Goal: Task Accomplishment & Management: Manage account settings

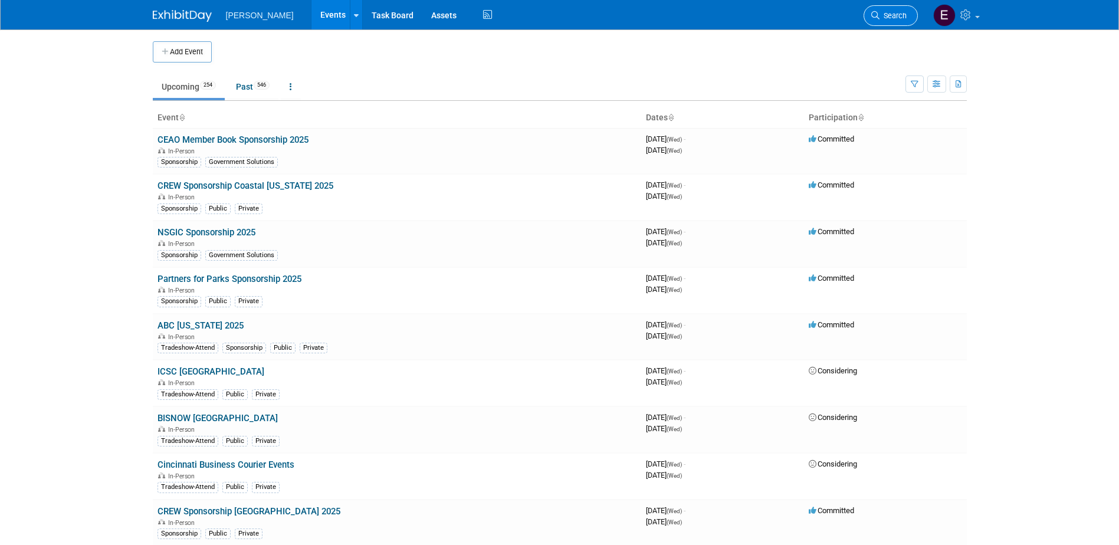
click at [900, 15] on span "Search" at bounding box center [893, 15] width 27 height 9
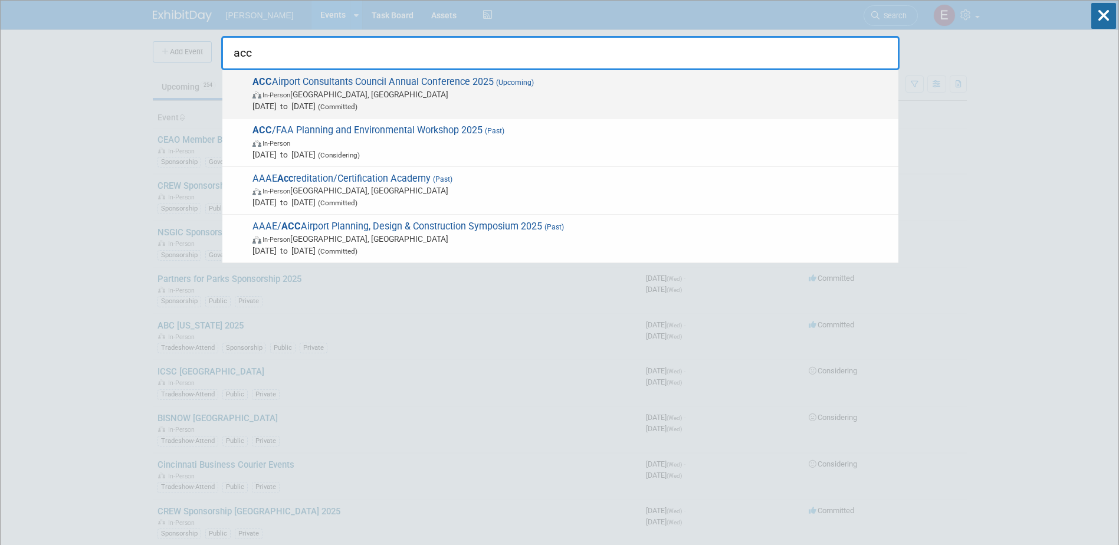
type input "acc"
click at [476, 91] on span "In-Person Philadelphia, PA" at bounding box center [573, 95] width 640 height 12
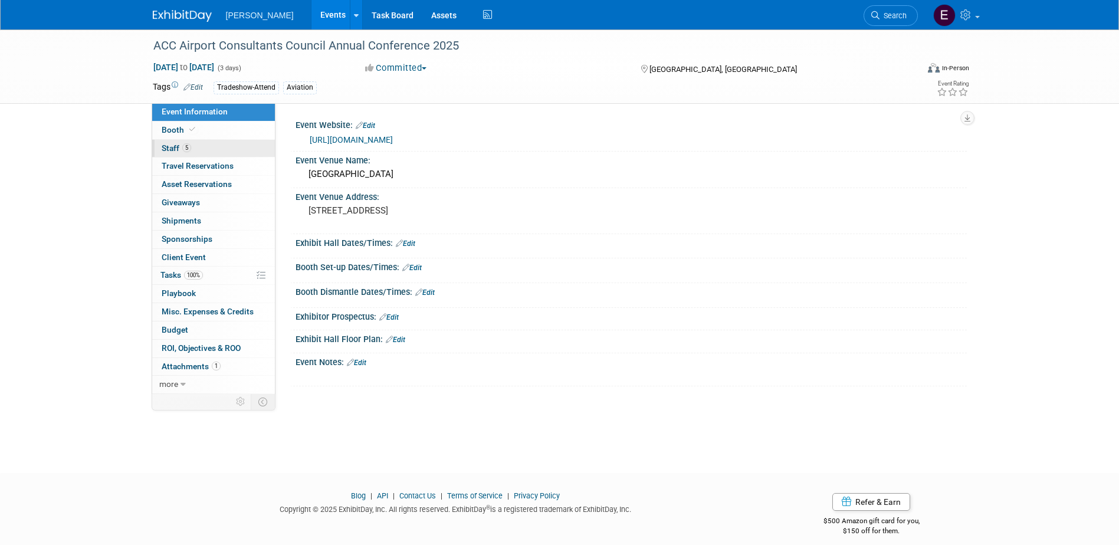
click at [211, 148] on link "5 Staff 5" at bounding box center [213, 149] width 123 height 18
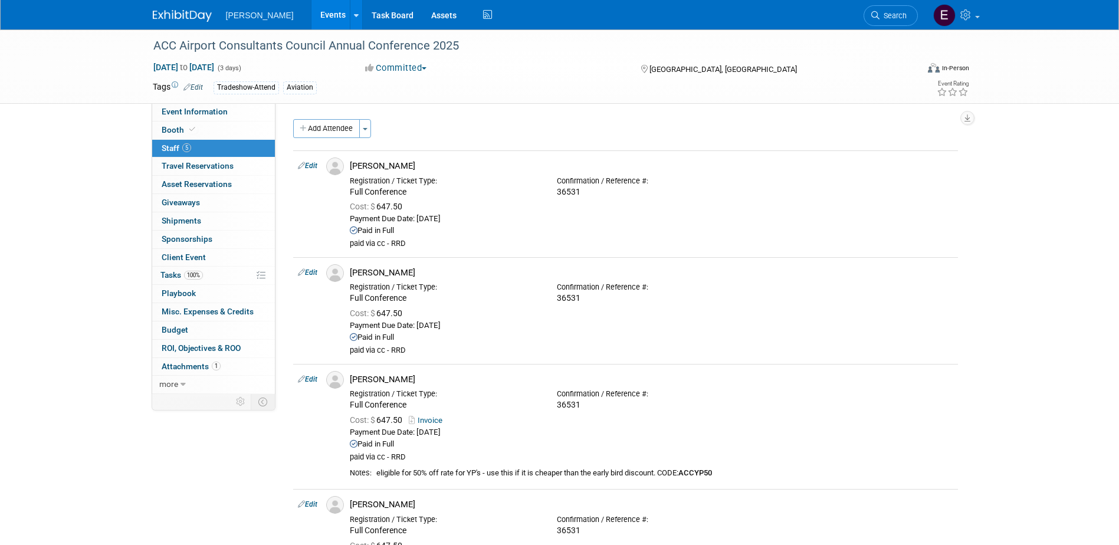
click at [329, 130] on button "Add Attendee" at bounding box center [326, 128] width 67 height 19
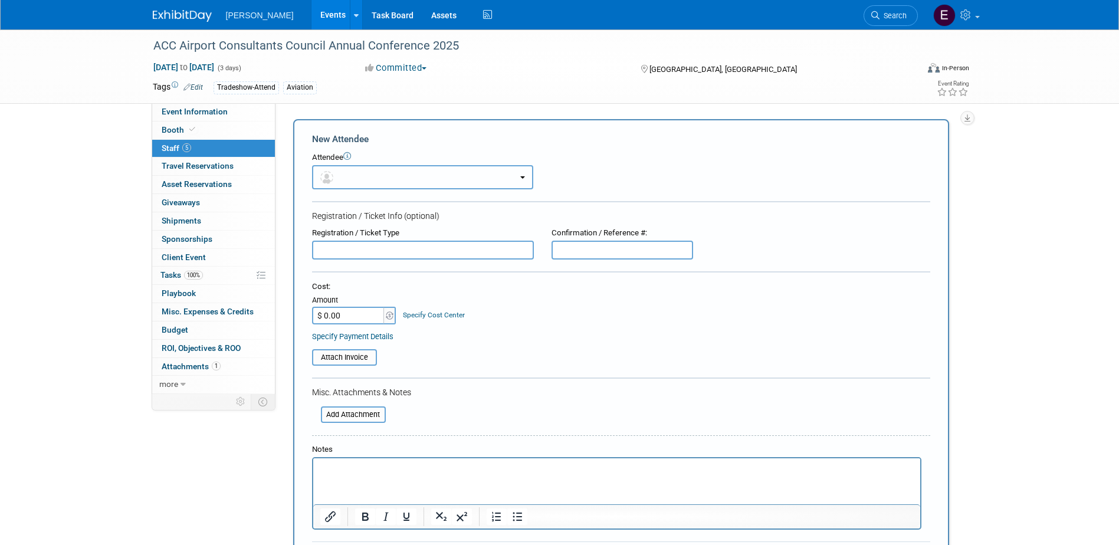
click at [398, 176] on button "button" at bounding box center [422, 177] width 221 height 24
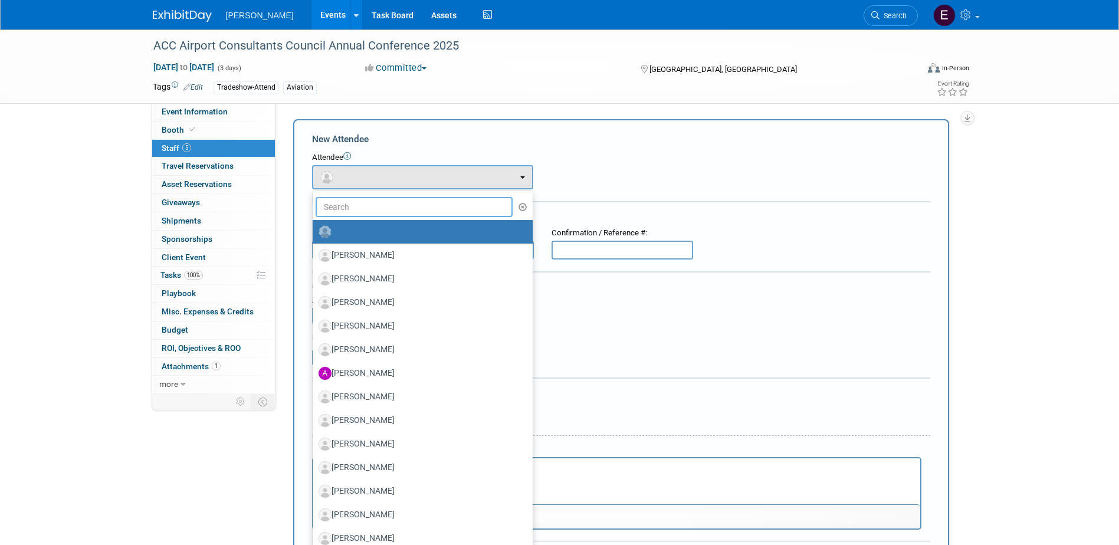
click at [428, 203] on input "text" at bounding box center [415, 207] width 198 height 20
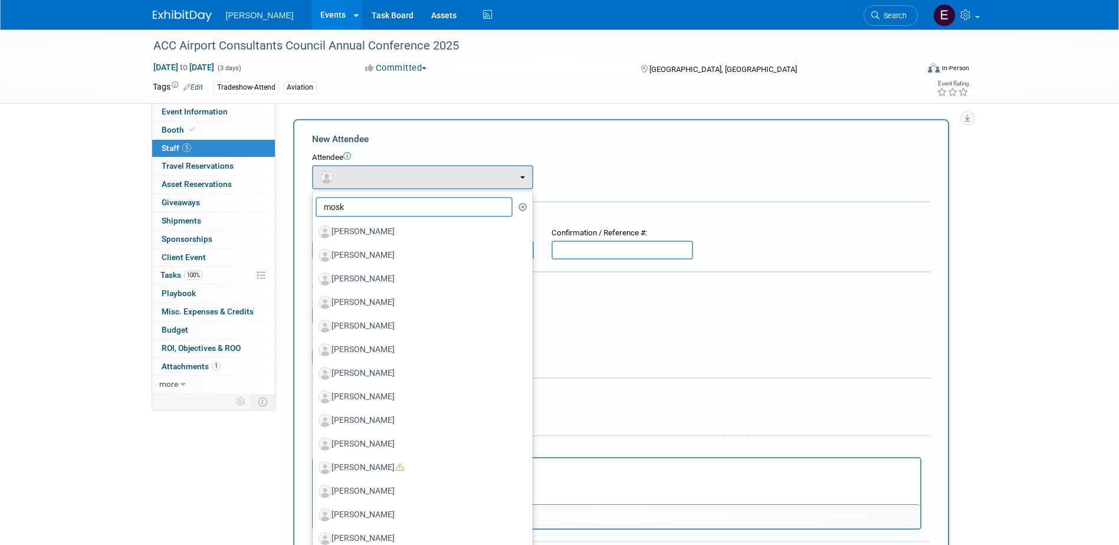
type input "[PERSON_NAME]"
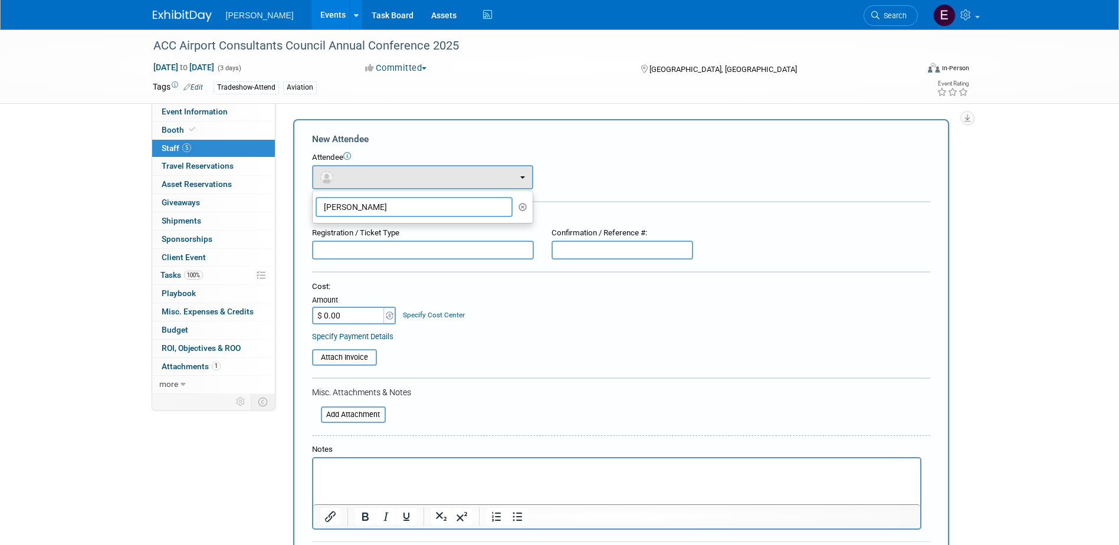
drag, startPoint x: 419, startPoint y: 210, endPoint x: 305, endPoint y: 209, distance: 113.9
click at [305, 209] on div "New Attendee Attendee <img src="https://www.exhibitday.com/Images/Unassigned-Us…" at bounding box center [621, 356] width 656 height 474
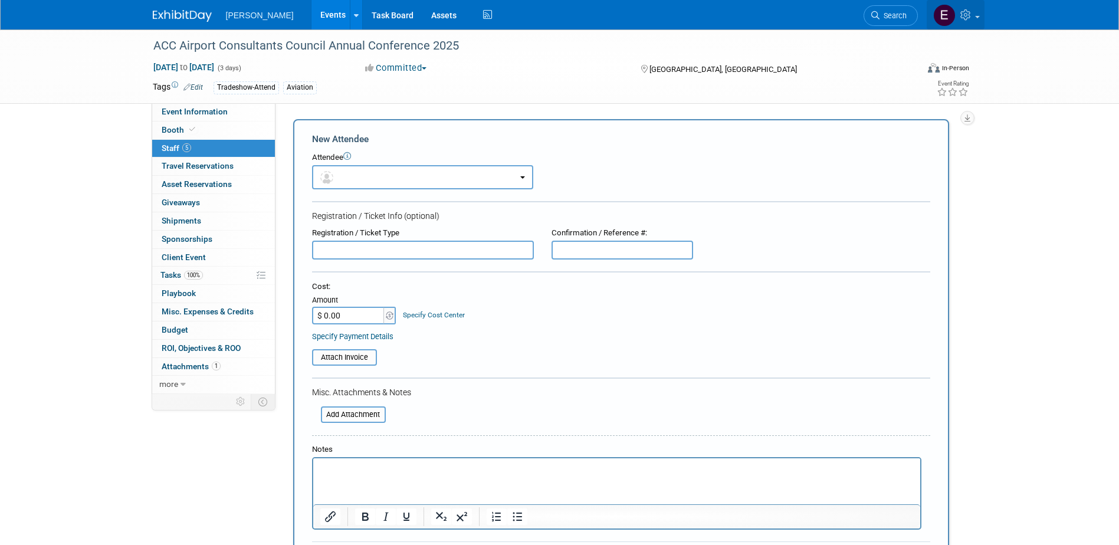
click at [974, 15] on icon at bounding box center [968, 14] width 14 height 11
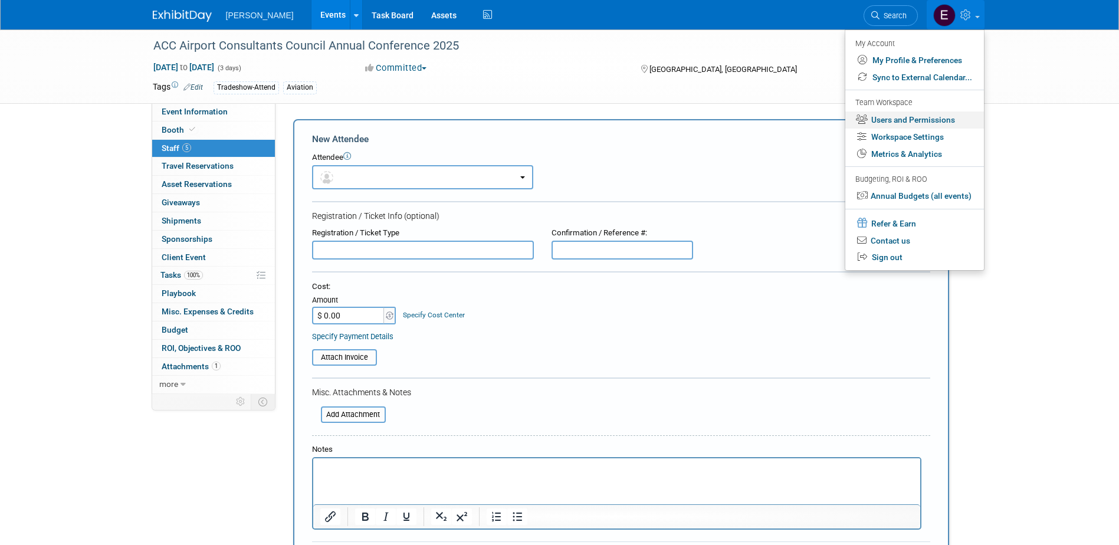
click at [919, 117] on link "Users and Permissions" at bounding box center [915, 120] width 139 height 17
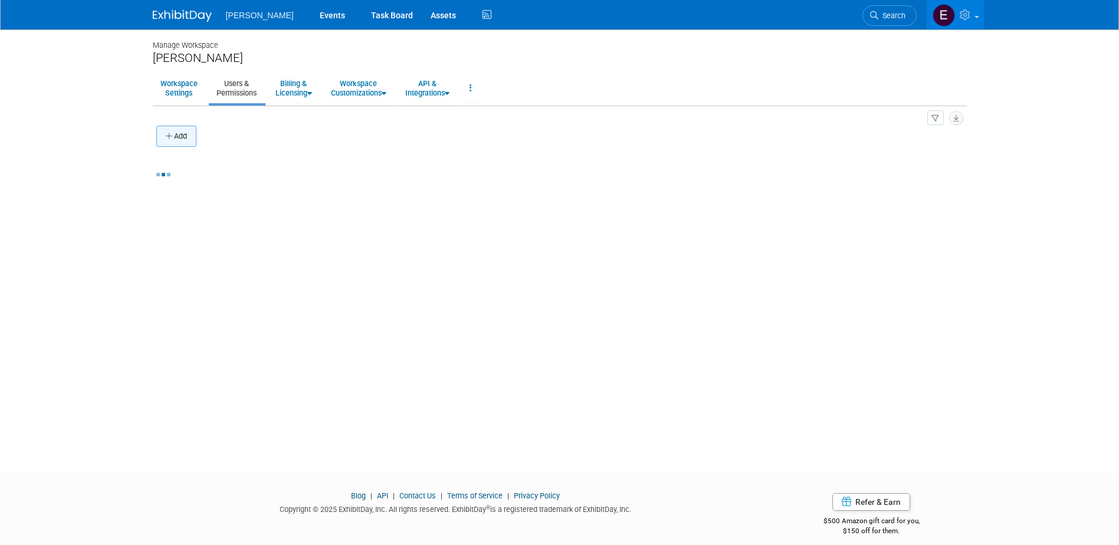
click at [181, 140] on button "Add" at bounding box center [176, 136] width 40 height 21
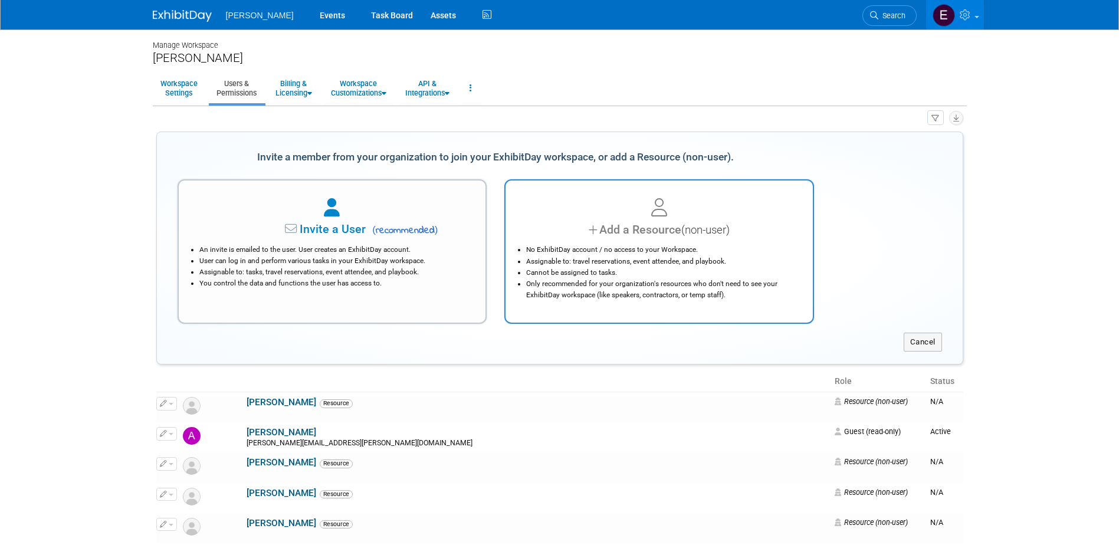
click at [643, 248] on li "No ExhibitDay account / no access to your Workspace." at bounding box center [662, 249] width 272 height 11
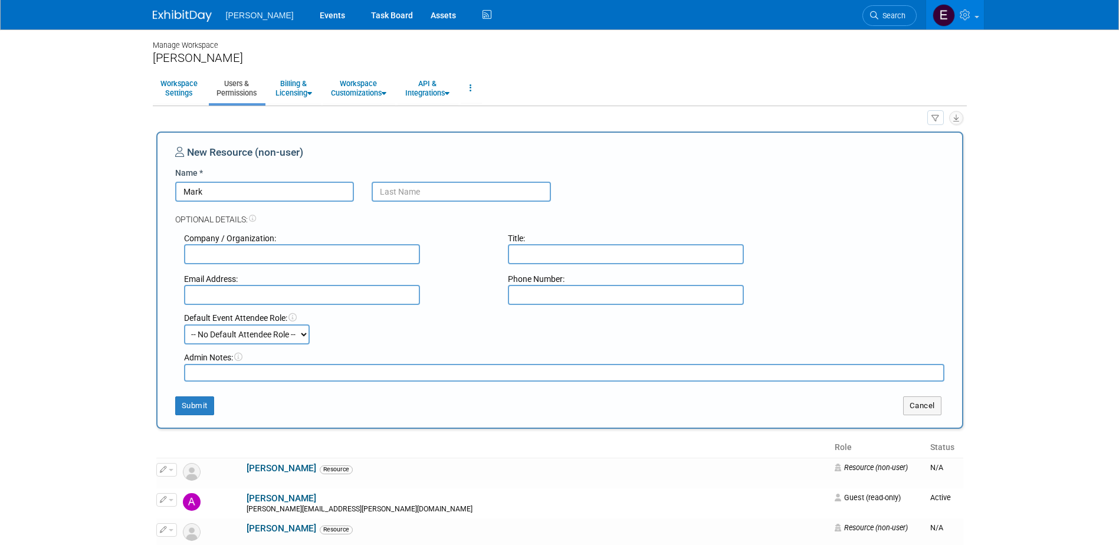
type input "Mark"
type input "Mosko"
click at [188, 402] on button "Submit" at bounding box center [194, 406] width 39 height 19
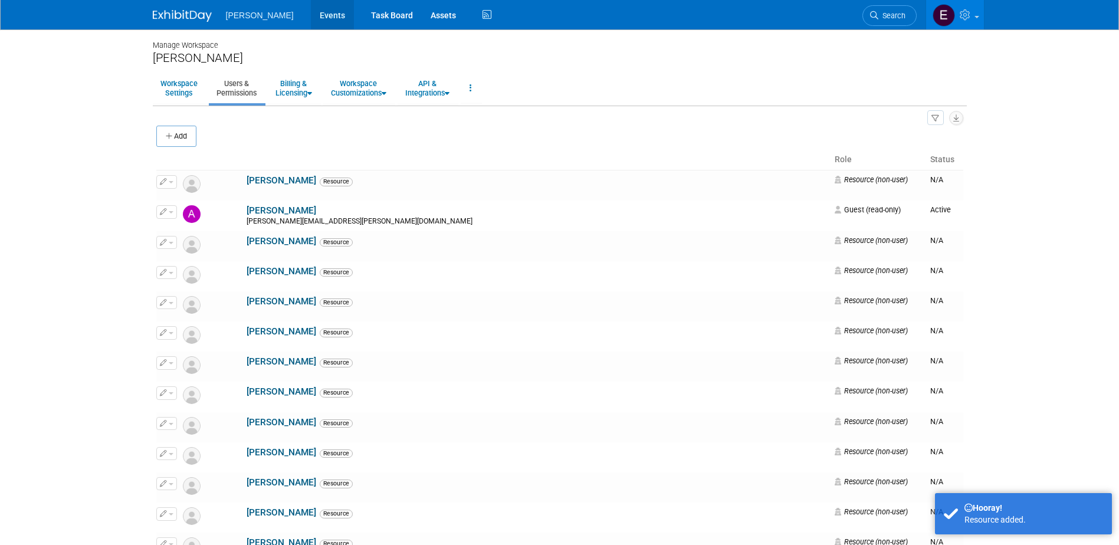
click at [311, 14] on link "Events" at bounding box center [332, 15] width 43 height 30
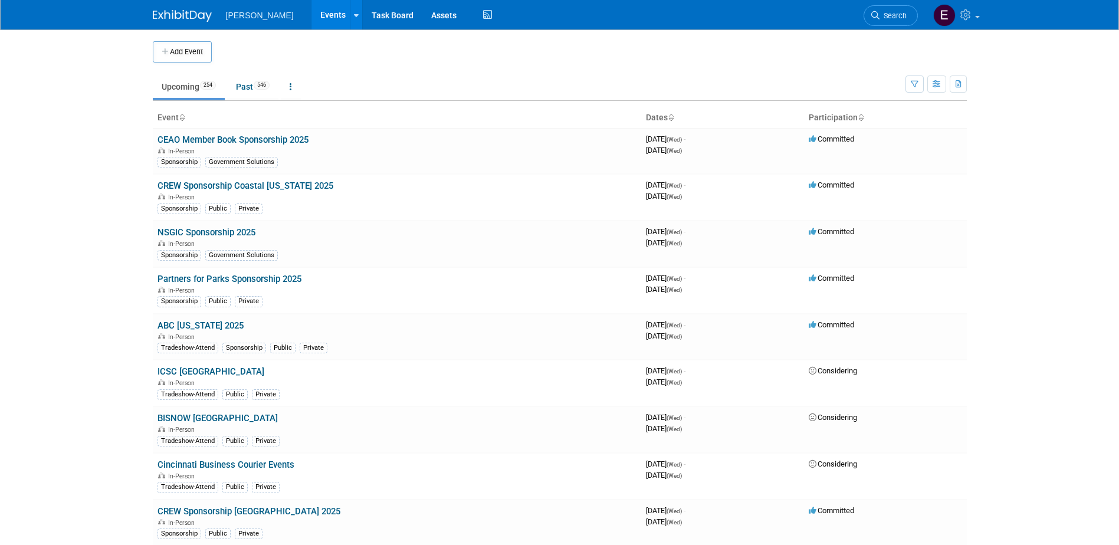
click at [908, 16] on link "Search" at bounding box center [891, 15] width 54 height 21
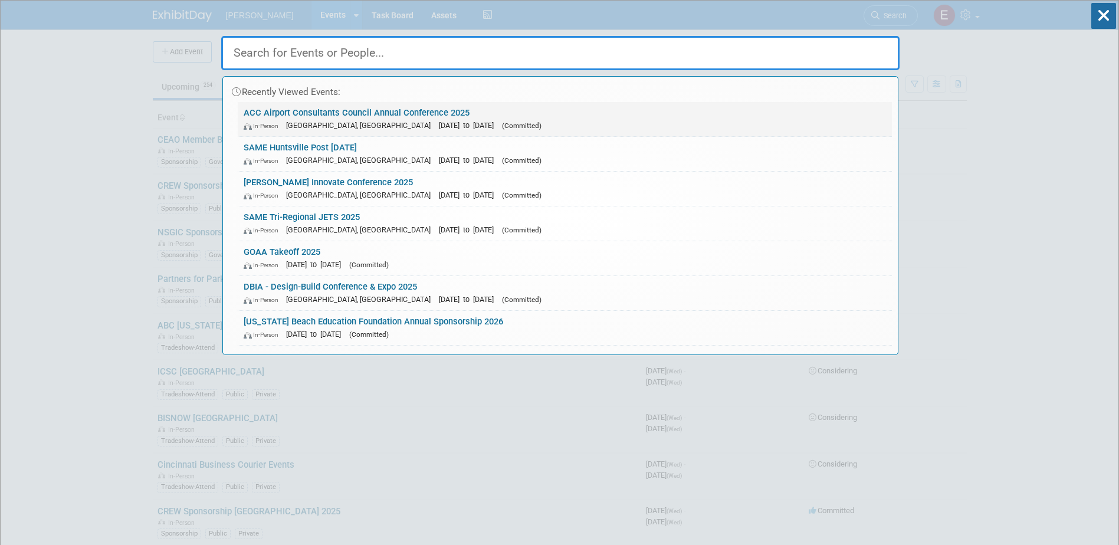
click at [322, 116] on link "ACC Airport Consultants Council Annual Conference 2025 In-Person Philadelphia, …" at bounding box center [565, 119] width 654 height 34
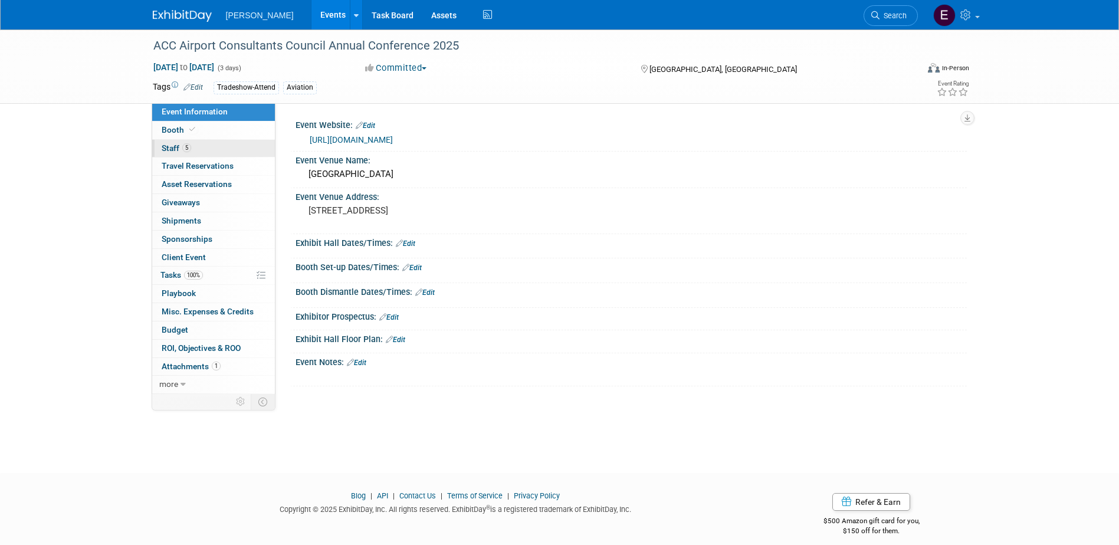
click at [179, 143] on link "5 Staff 5" at bounding box center [213, 149] width 123 height 18
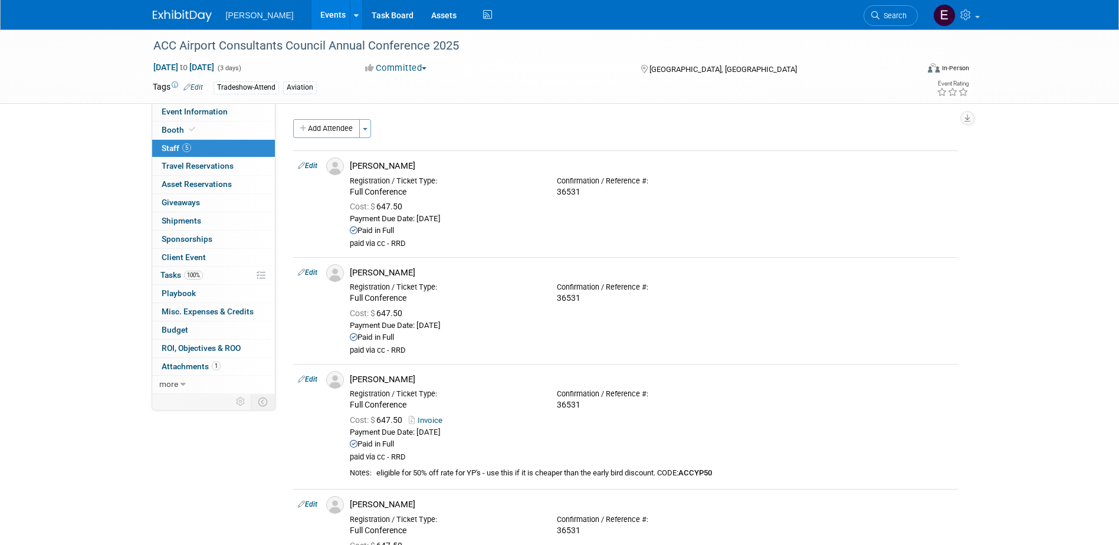
click at [315, 127] on button "Add Attendee" at bounding box center [326, 128] width 67 height 19
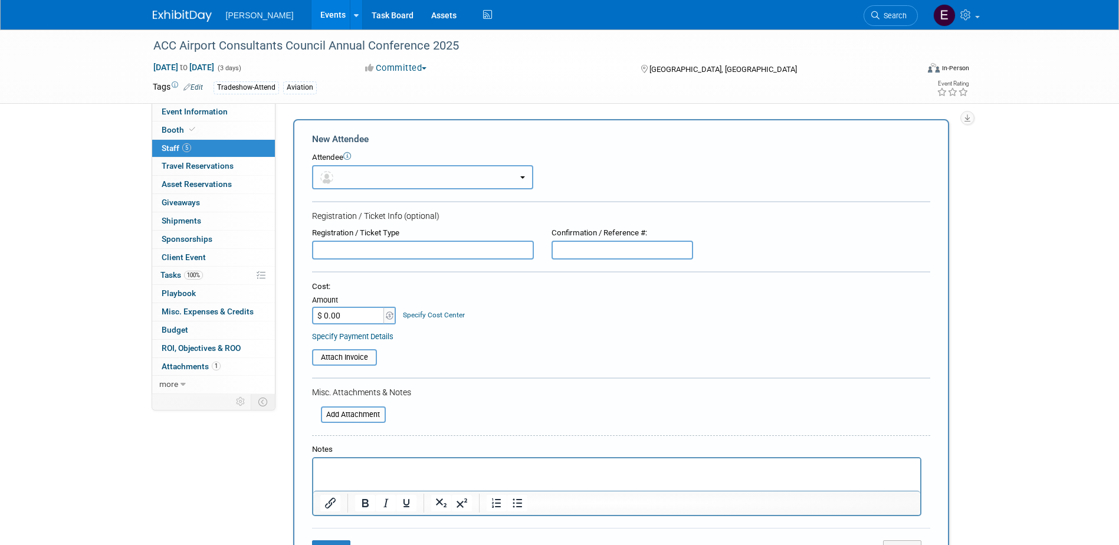
click at [413, 178] on button "button" at bounding box center [422, 177] width 221 height 24
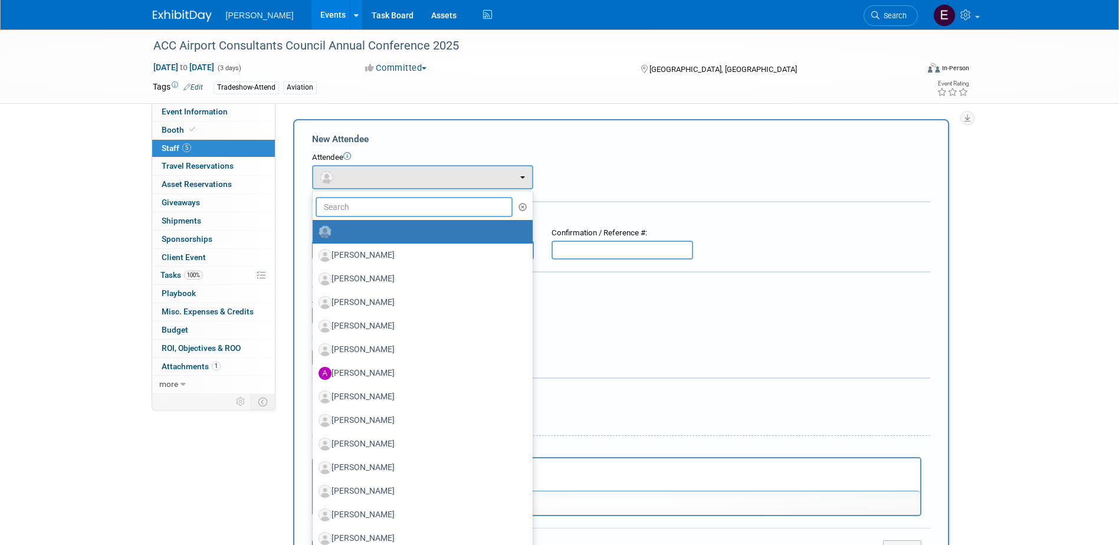
click at [405, 207] on input "text" at bounding box center [415, 207] width 198 height 20
type input "k"
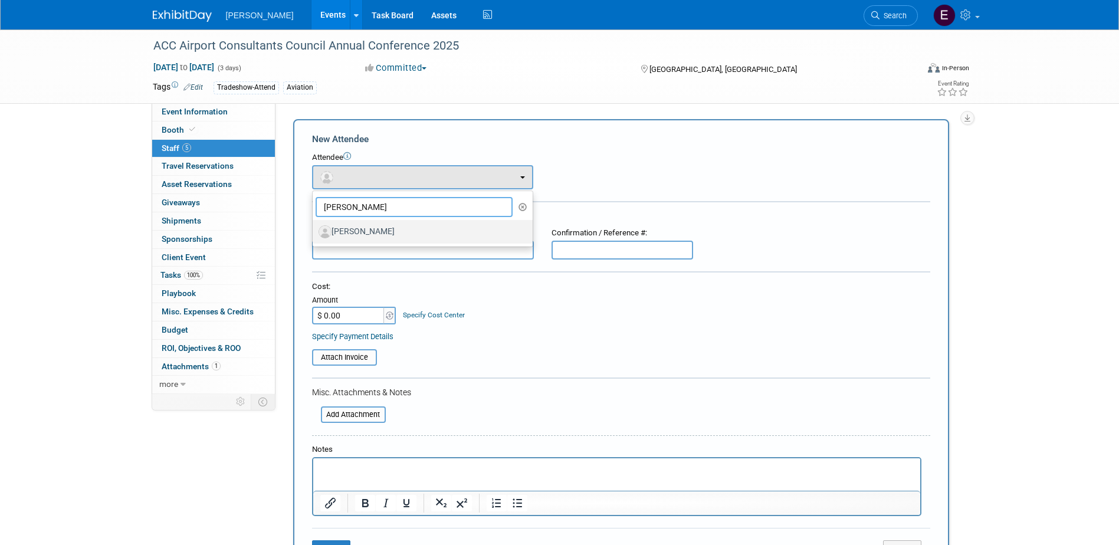
type input "[PERSON_NAME]"
click at [391, 234] on label "[PERSON_NAME]" at bounding box center [420, 231] width 202 height 19
click at [315, 234] on input "[PERSON_NAME]" at bounding box center [311, 231] width 8 height 8
select select "f74620cc-0b39-41fc-926b-a6730e10040a"
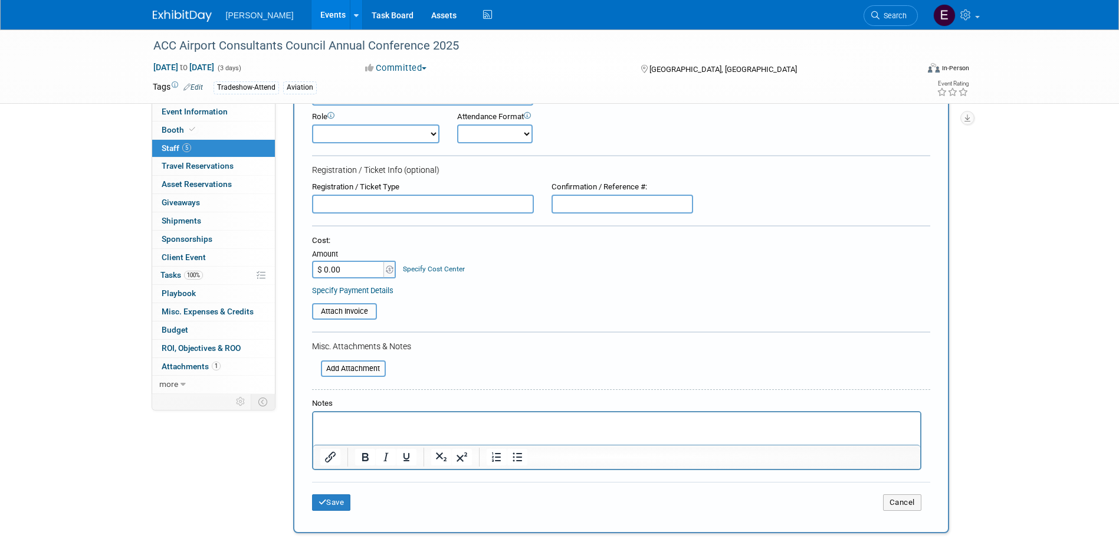
scroll to position [59, 0]
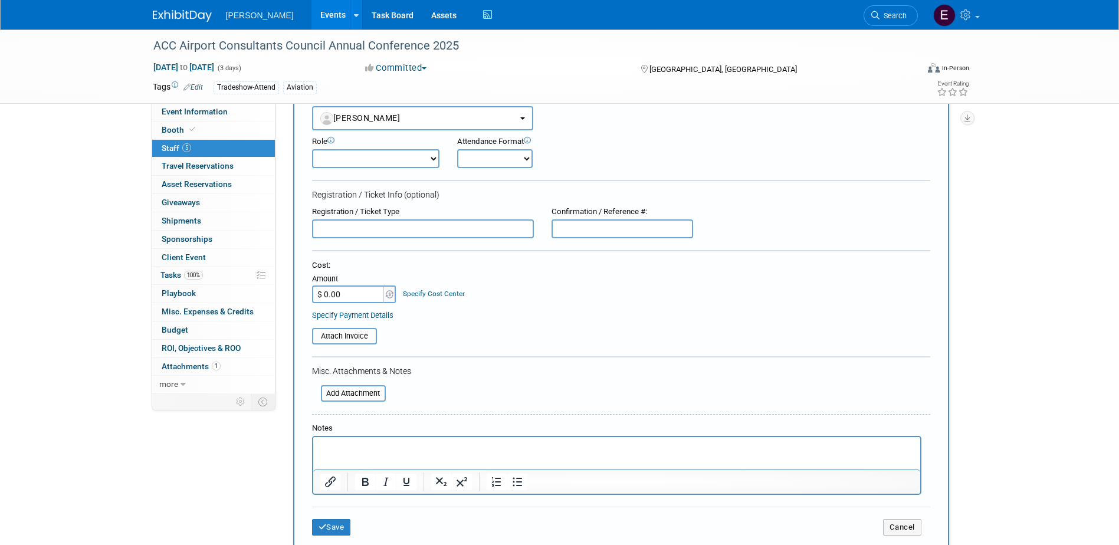
click at [371, 228] on input "text" at bounding box center [423, 229] width 222 height 19
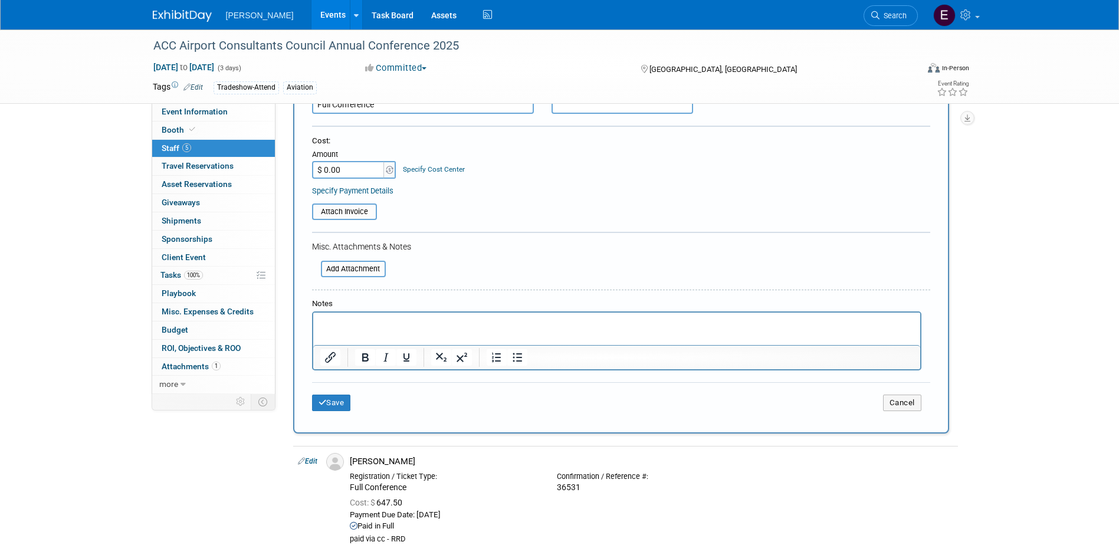
scroll to position [177, 0]
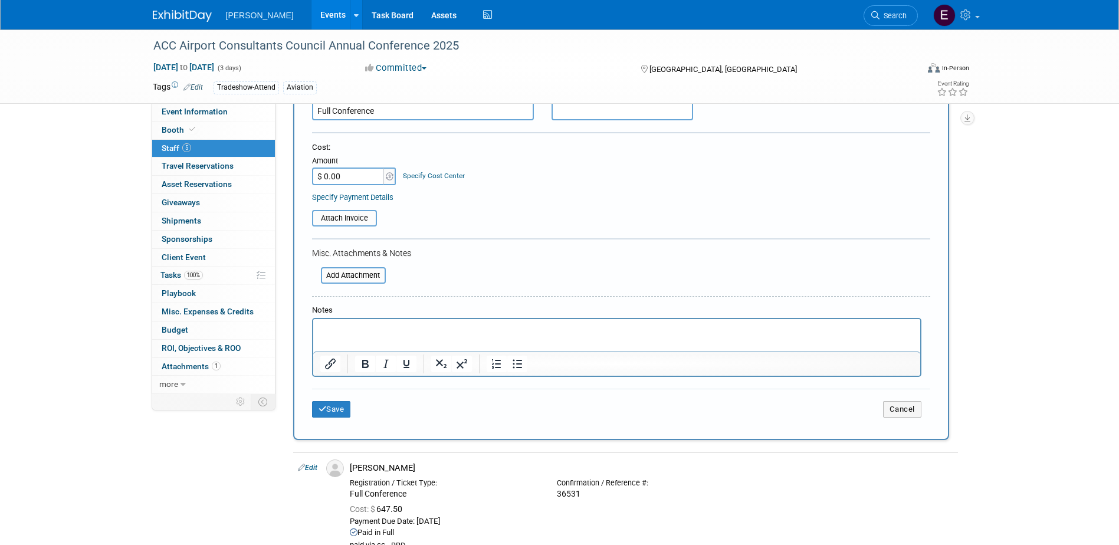
type input "Full Conference"
click at [419, 330] on p "Rich Text Area. Press ALT-0 for help." at bounding box center [617, 330] width 594 height 12
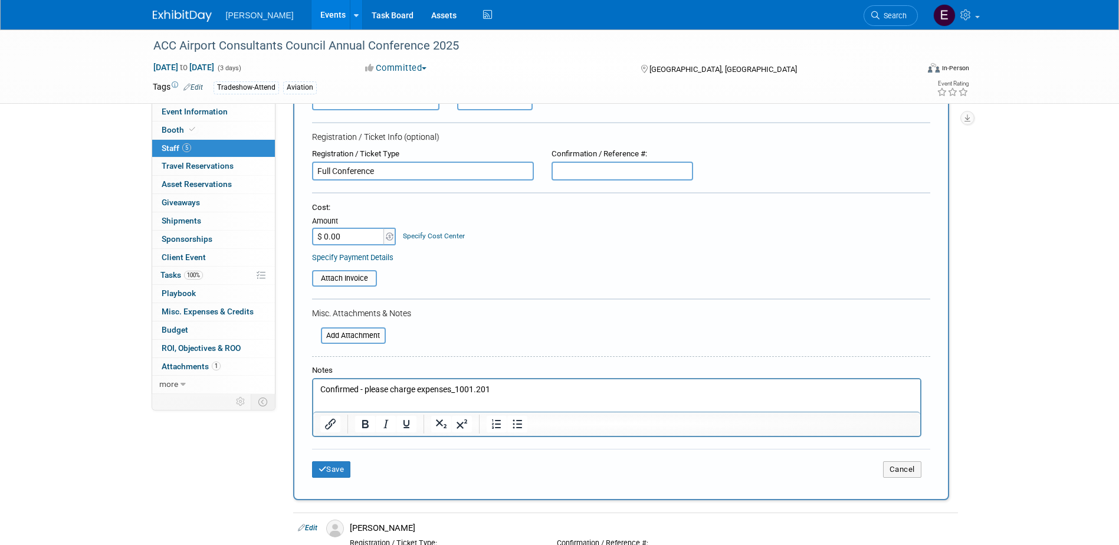
scroll to position [118, 0]
click at [341, 474] on button "Save" at bounding box center [331, 468] width 39 height 17
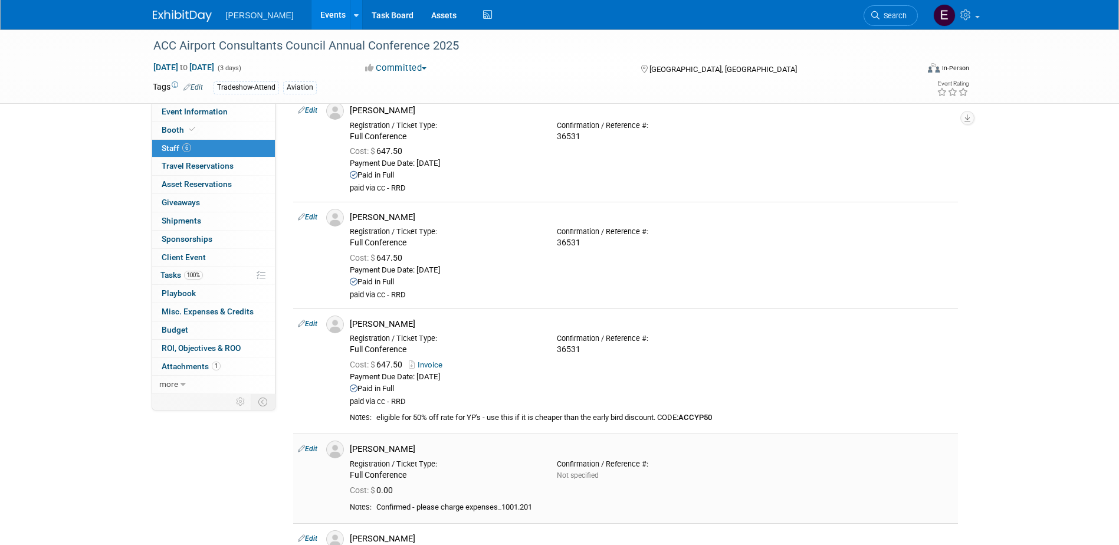
scroll to position [0, 0]
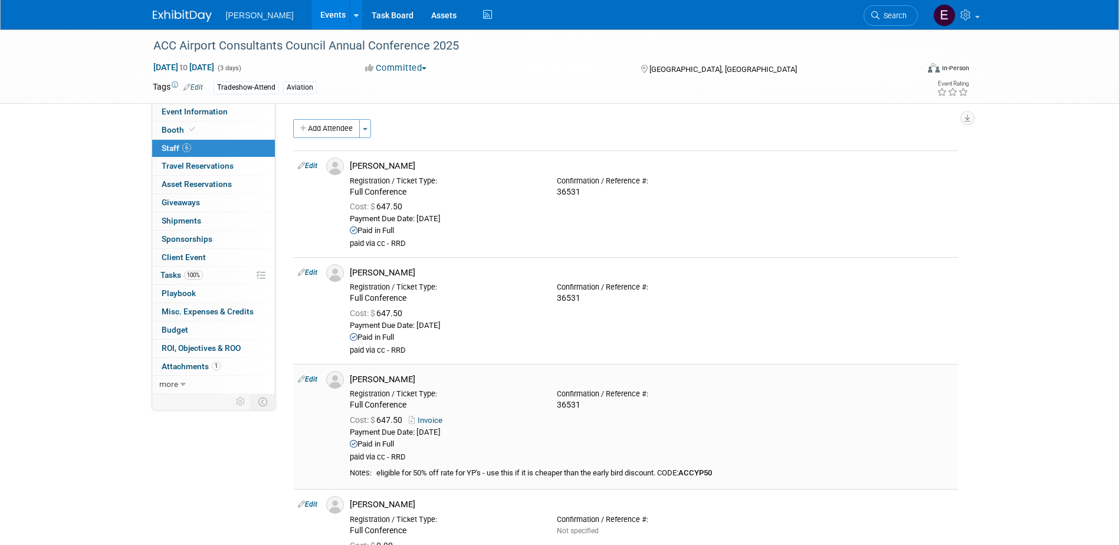
click at [437, 418] on link "Invoice" at bounding box center [428, 420] width 38 height 9
click at [187, 112] on span "Event Information" at bounding box center [195, 111] width 66 height 9
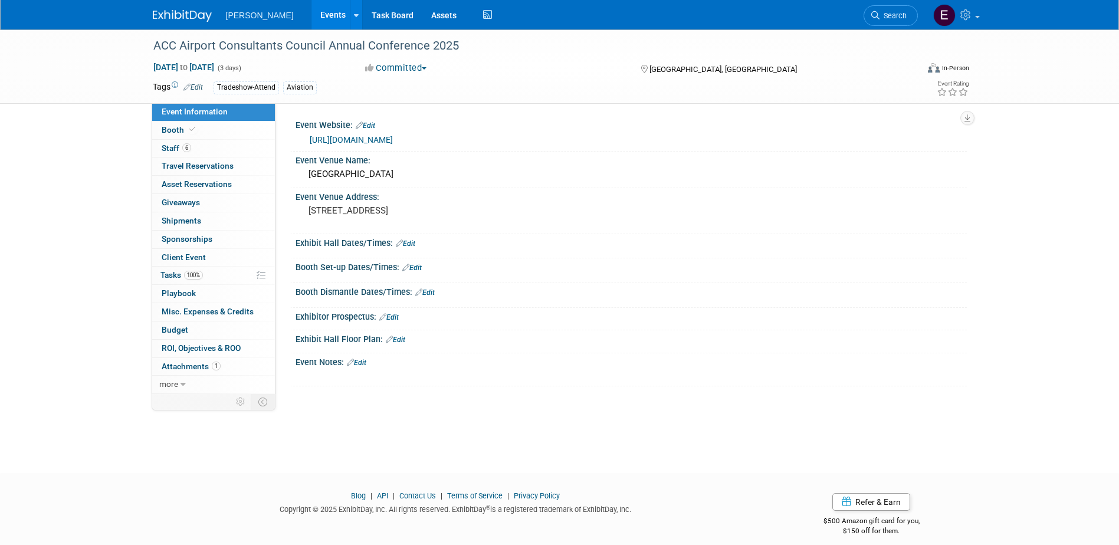
click at [380, 149] on div "Event Website: Edit https://acconline.org/47annual/" at bounding box center [628, 133] width 677 height 35
click at [380, 138] on link "[URL][DOMAIN_NAME]" at bounding box center [351, 139] width 83 height 9
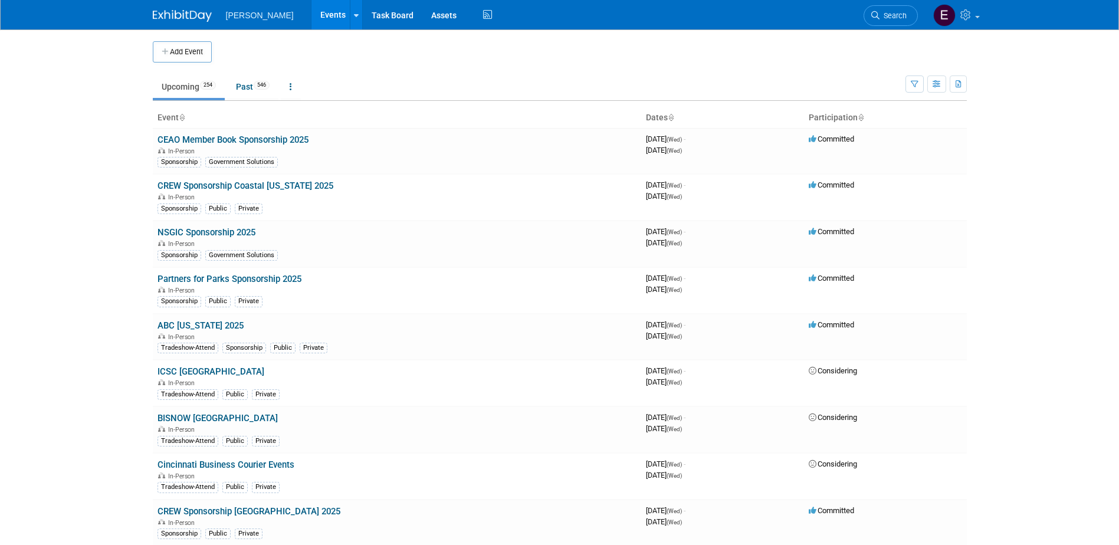
drag, startPoint x: 880, startPoint y: 12, endPoint x: 716, endPoint y: 44, distance: 166.5
click at [880, 12] on span "Search" at bounding box center [893, 15] width 27 height 9
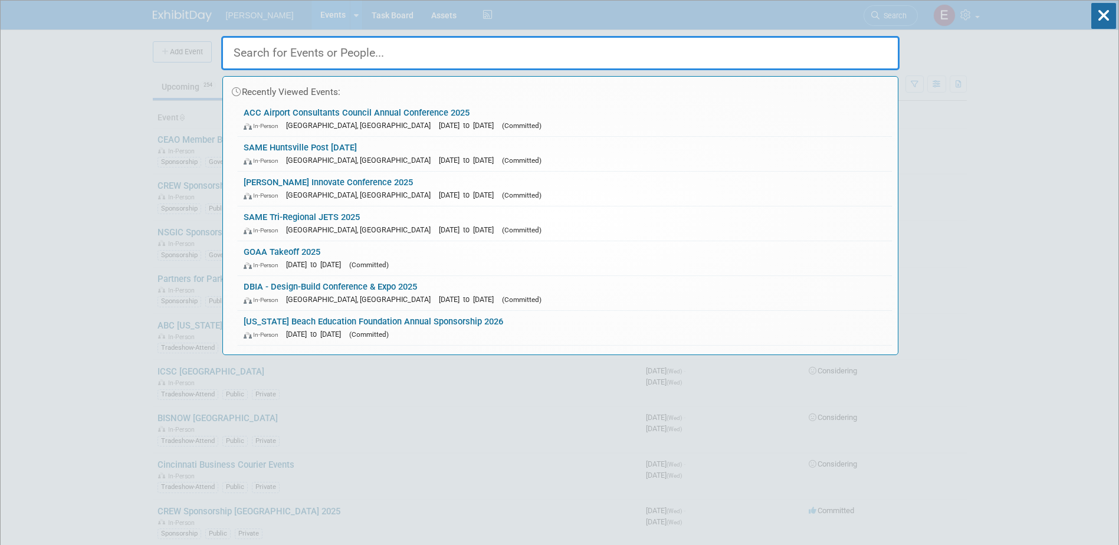
click at [320, 114] on link "ACC Airport Consultants Council Annual Conference 2025 In-Person Philadelphia, …" at bounding box center [565, 119] width 654 height 34
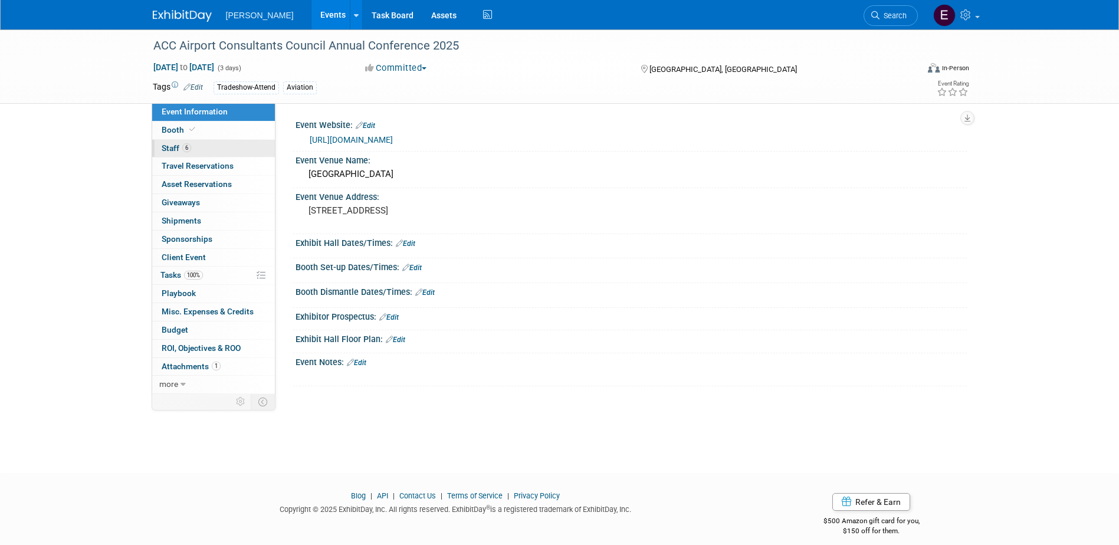
click at [196, 148] on link "6 Staff 6" at bounding box center [213, 149] width 123 height 18
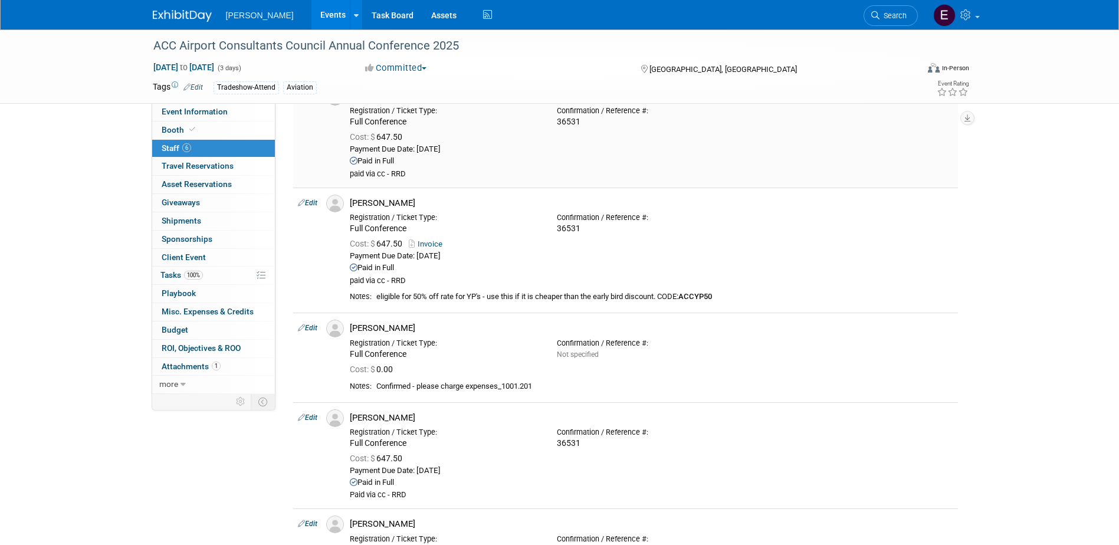
scroll to position [177, 0]
click at [431, 241] on link "Invoice" at bounding box center [428, 243] width 38 height 9
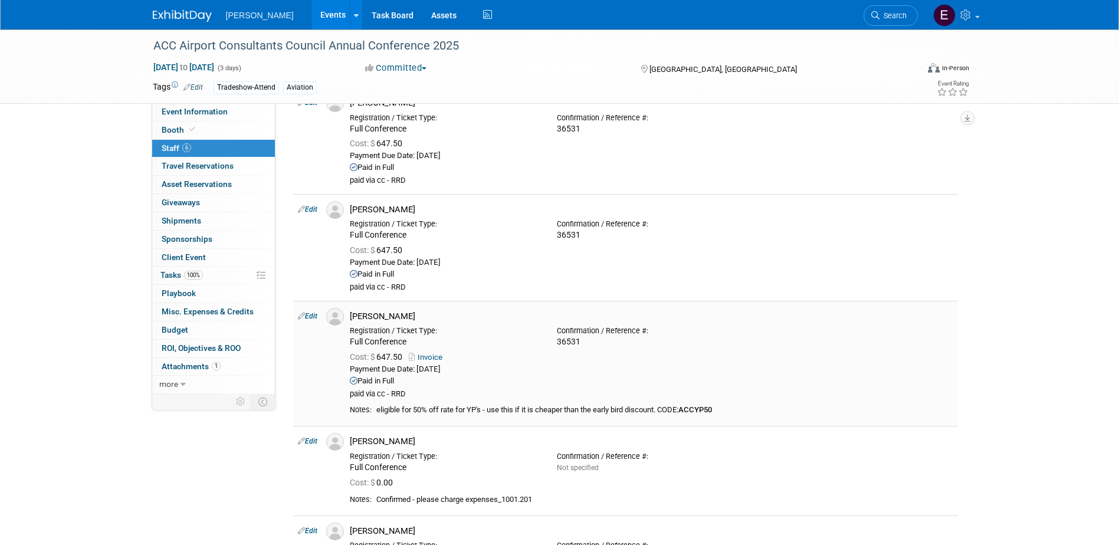
scroll to position [0, 0]
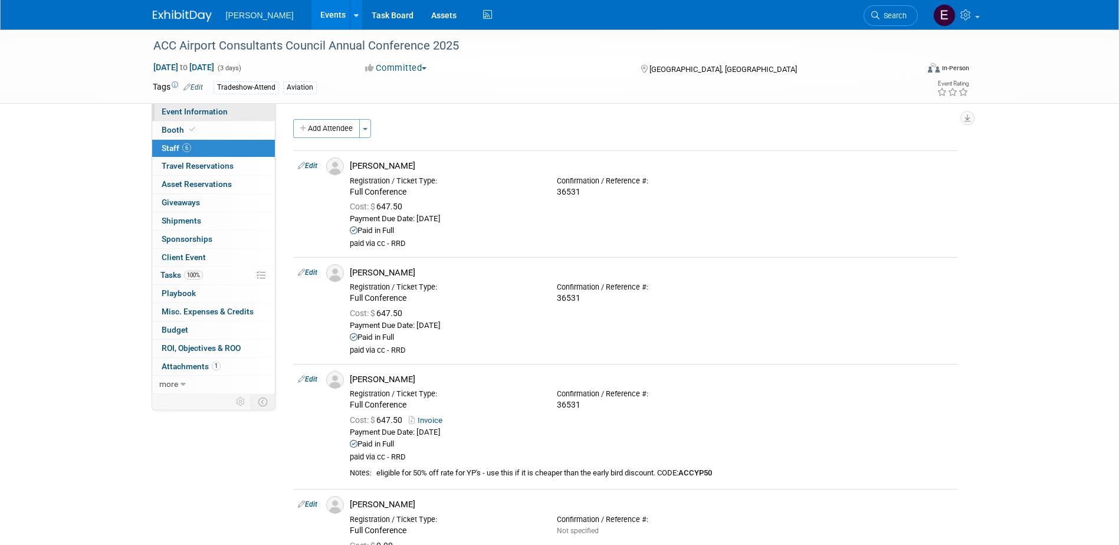
click at [202, 106] on link "Event Information" at bounding box center [213, 112] width 123 height 18
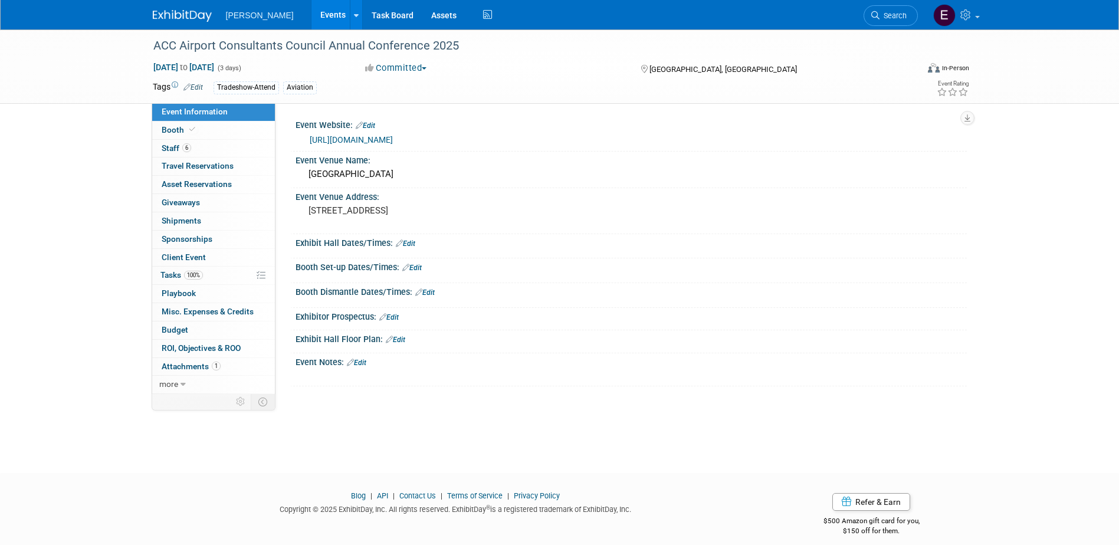
click at [359, 136] on link "[URL][DOMAIN_NAME]" at bounding box center [351, 139] width 83 height 9
